Goal: Check status: Check status

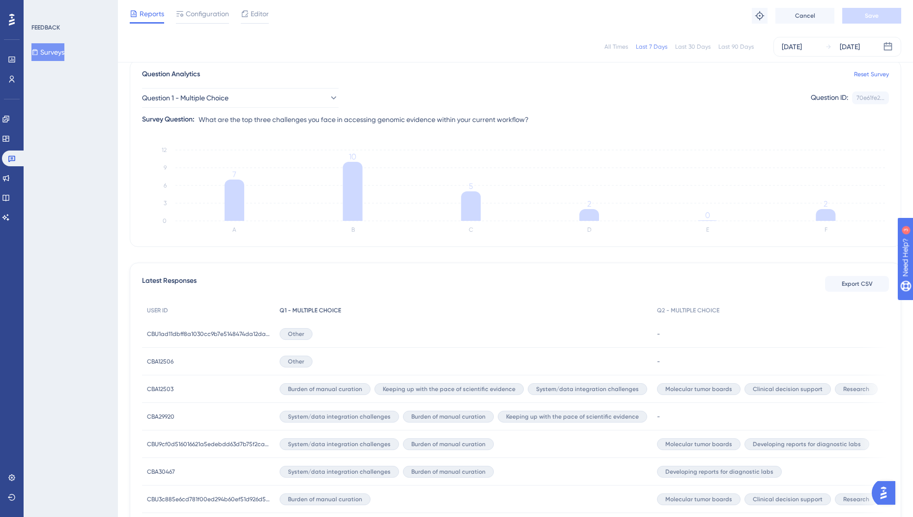
scroll to position [79, 0]
click at [178, 335] on span "CBU1ad11dbff8a1030cc9b7e5148474da12dab5ff0f3dd849e1f77240a55ae462c7" at bounding box center [208, 333] width 123 height 8
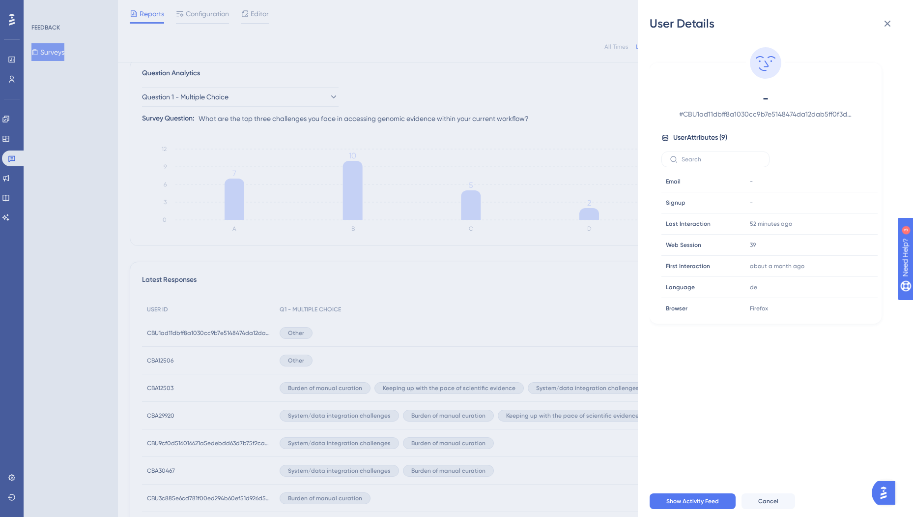
click at [69, 328] on div "User Details - # CBU1ad11dbff8a1030cc9b7e5148474da12dab5ff0f3dd849e1f77240a55ae…" at bounding box center [456, 258] width 913 height 517
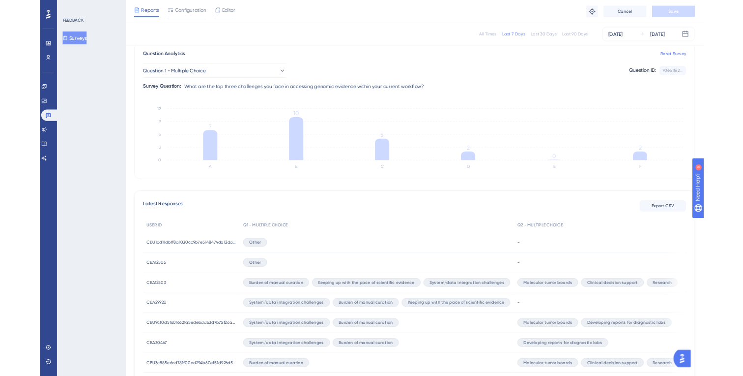
scroll to position [0, 0]
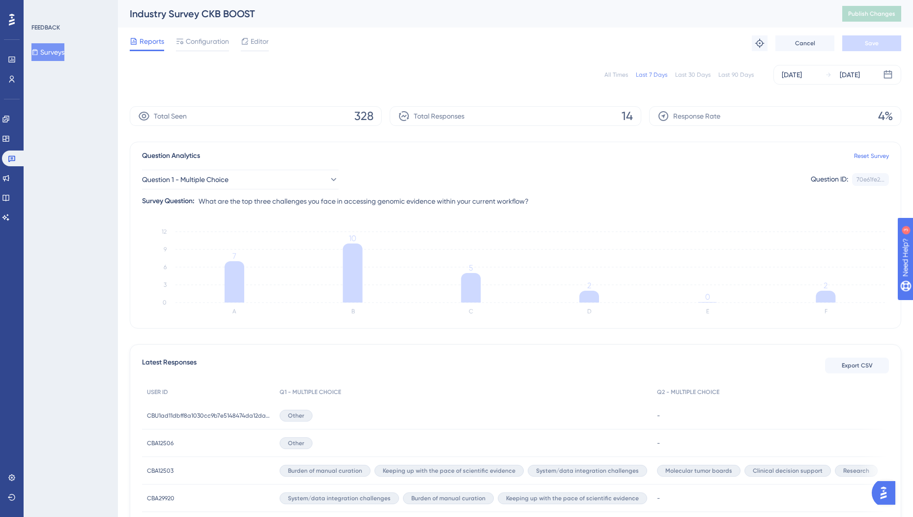
click at [53, 52] on button "Surveys" at bounding box center [47, 52] width 33 height 18
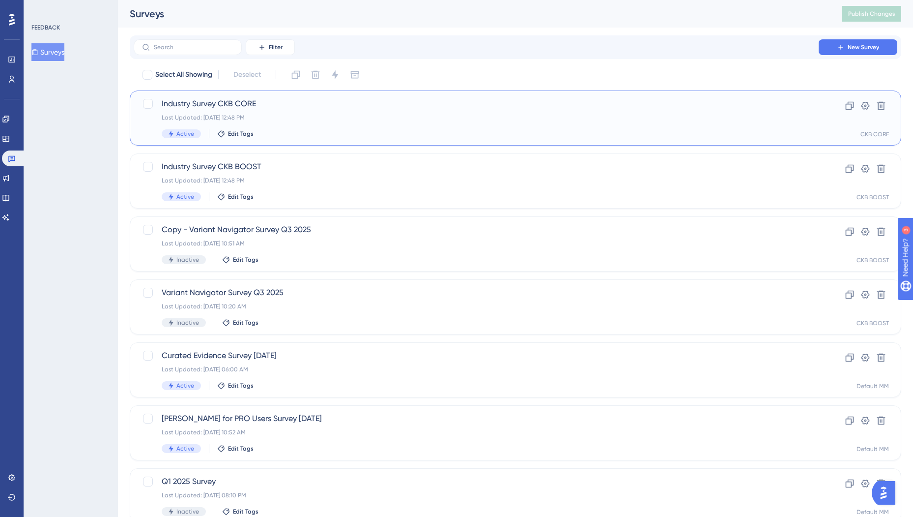
click at [249, 98] on span "Industry Survey CKB CORE" at bounding box center [476, 104] width 629 height 12
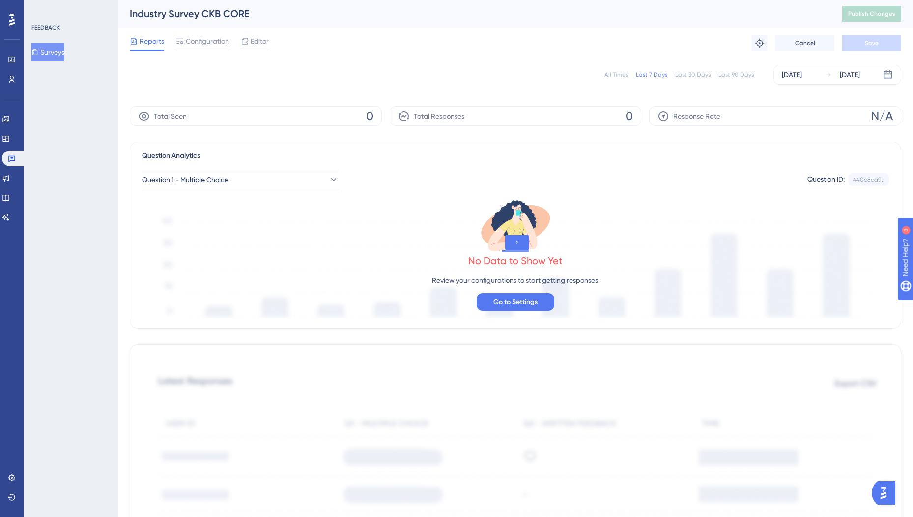
click at [616, 74] on div "All Times" at bounding box center [617, 75] width 24 height 8
click at [56, 51] on button "Surveys" at bounding box center [47, 52] width 33 height 18
